Goal: Navigation & Orientation: Find specific page/section

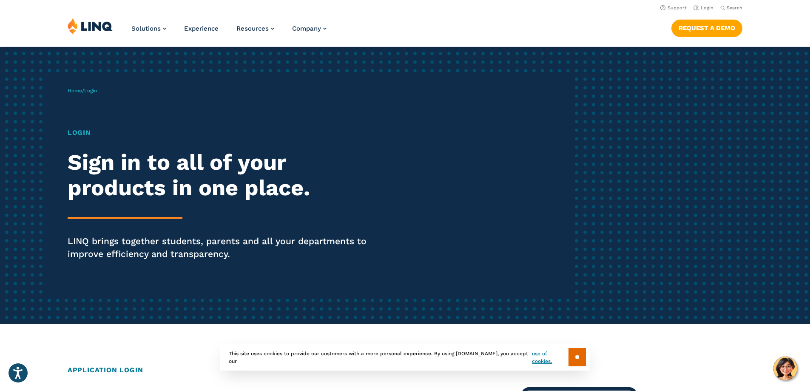
click at [77, 131] on h1 "Login" at bounding box center [224, 133] width 312 height 10
drag, startPoint x: 75, startPoint y: 135, endPoint x: 81, endPoint y: 133, distance: 6.2
click at [80, 133] on h1 "Login" at bounding box center [224, 133] width 312 height 10
drag, startPoint x: 576, startPoint y: 357, endPoint x: 576, endPoint y: 350, distance: 6.8
click at [576, 353] on input "**" at bounding box center [576, 357] width 17 height 18
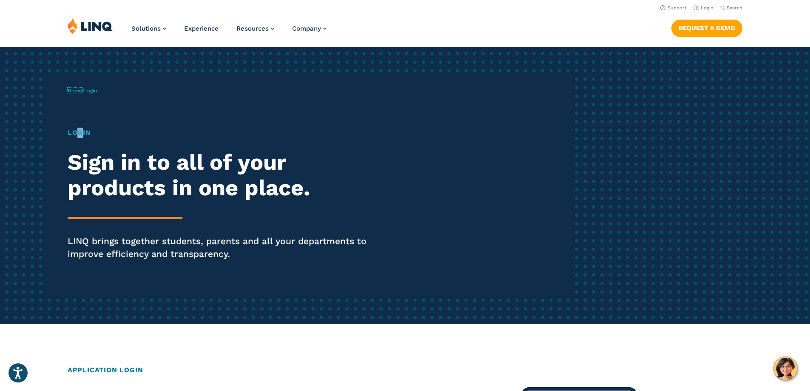
click at [77, 87] on p "Home / Login" at bounding box center [82, 91] width 29 height 8
click at [77, 88] on link "Home" at bounding box center [75, 91] width 14 height 6
click at [700, 7] on link "Login" at bounding box center [703, 8] width 20 height 6
click at [703, 6] on link "Login" at bounding box center [703, 8] width 20 height 6
drag, startPoint x: 11, startPoint y: 378, endPoint x: 15, endPoint y: 376, distance: 4.8
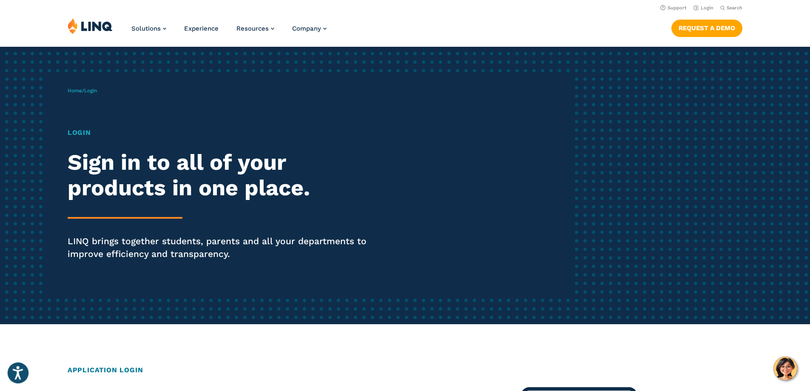
click at [12, 378] on button "Open accessiBe: accessibility options, statement and help" at bounding box center [18, 372] width 21 height 21
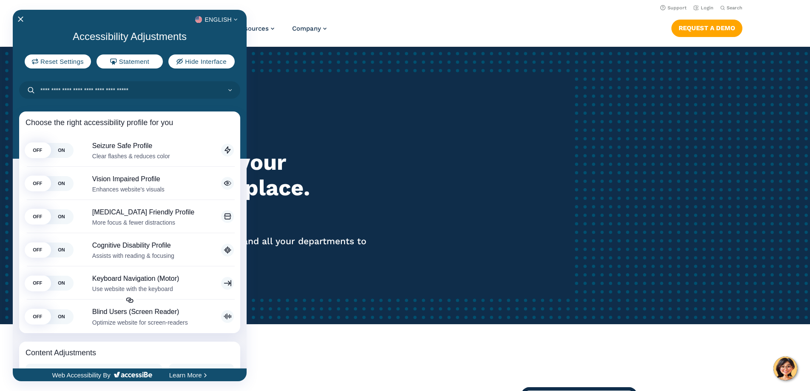
click at [366, 133] on div at bounding box center [405, 195] width 810 height 391
